Goal: Task Accomplishment & Management: Manage account settings

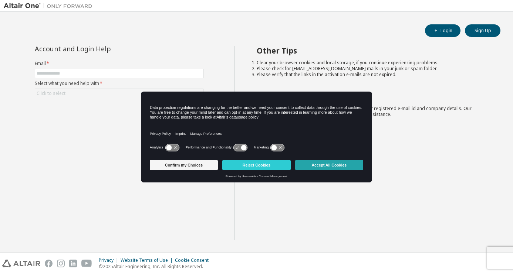
click at [329, 165] on button "Accept All Cookies" at bounding box center [329, 165] width 68 height 10
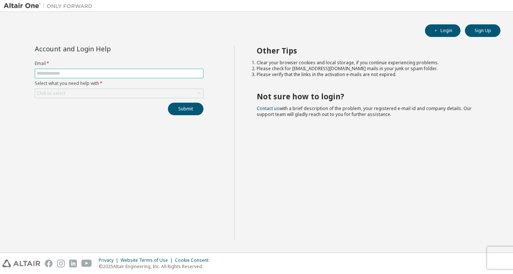
click at [59, 74] on input "text" at bounding box center [119, 74] width 165 height 6
click at [110, 74] on input "text" at bounding box center [119, 74] width 165 height 6
type input "**********"
click at [99, 94] on div "Click to select" at bounding box center [119, 93] width 168 height 9
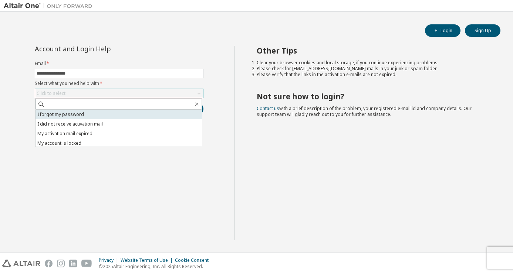
click at [111, 115] on li "I forgot my password" at bounding box center [118, 115] width 166 height 10
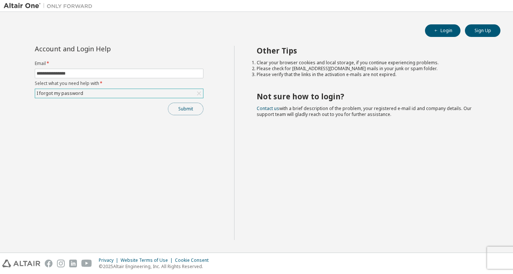
click at [182, 109] on button "Submit" at bounding box center [185, 109] width 35 height 13
click at [190, 112] on button "Submit" at bounding box center [185, 109] width 35 height 13
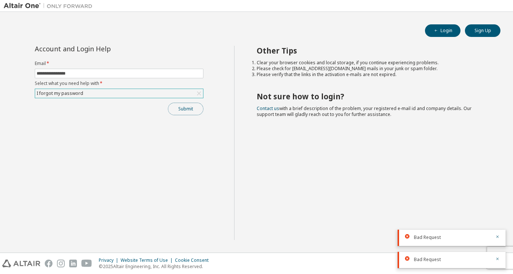
click at [187, 109] on button "Submit" at bounding box center [185, 109] width 35 height 13
click at [365, 167] on div "Other Tips Clear your browser cookies and local storage, if you continue experi…" at bounding box center [371, 143] width 275 height 194
